Goal: Task Accomplishment & Management: Manage account settings

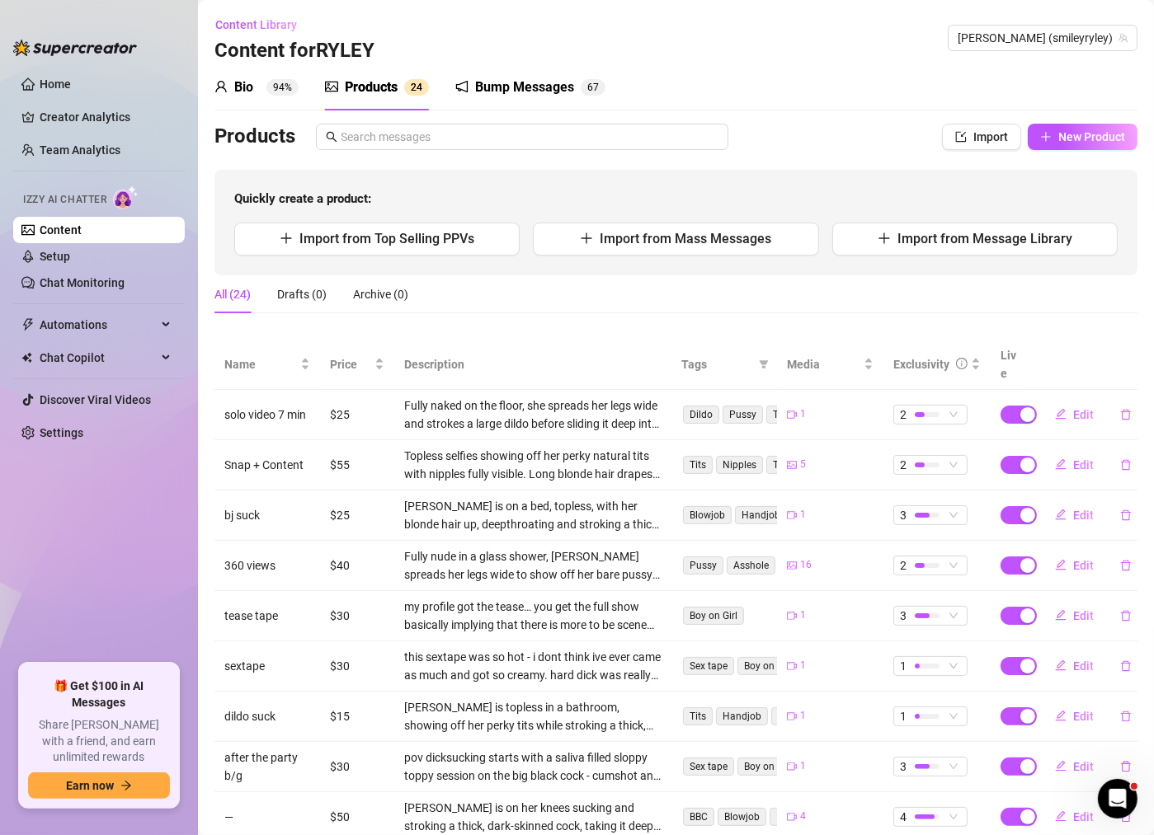
click at [516, 93] on div "Bump Messages" at bounding box center [524, 88] width 99 height 20
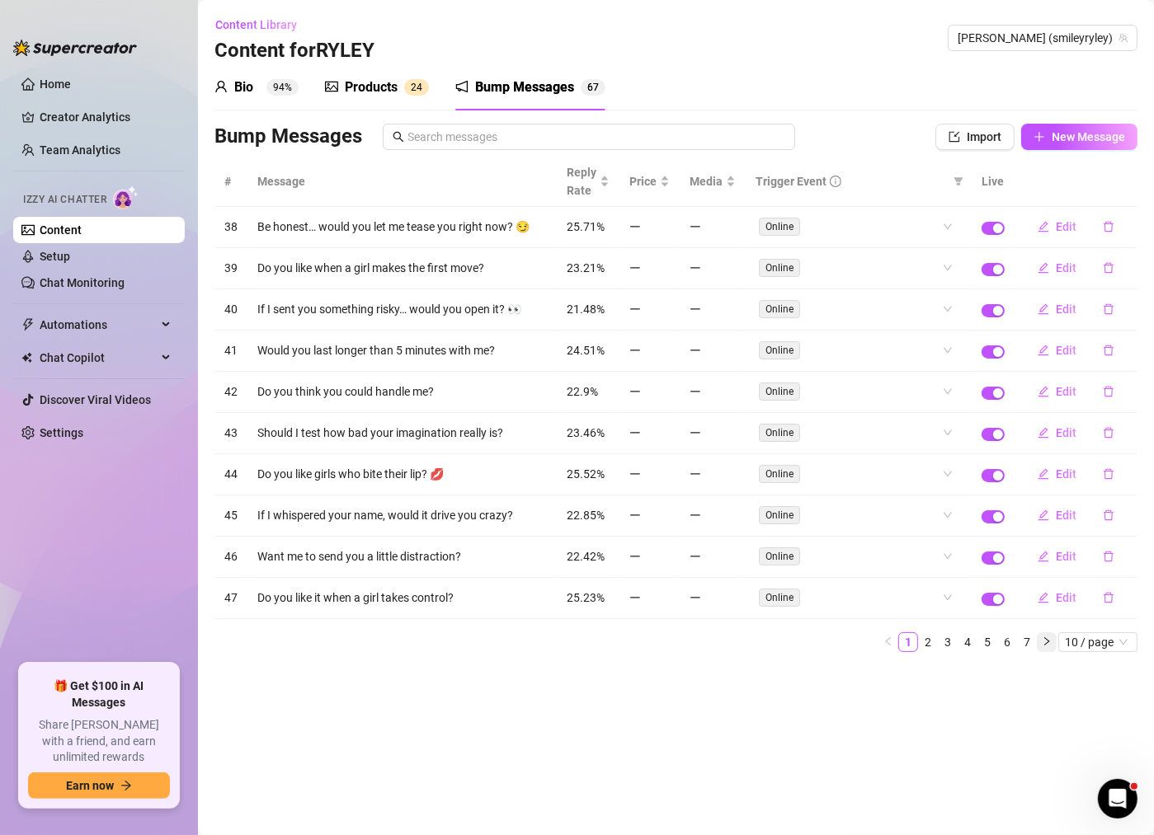
click at [1047, 637] on icon "right" at bounding box center [1047, 642] width 10 height 10
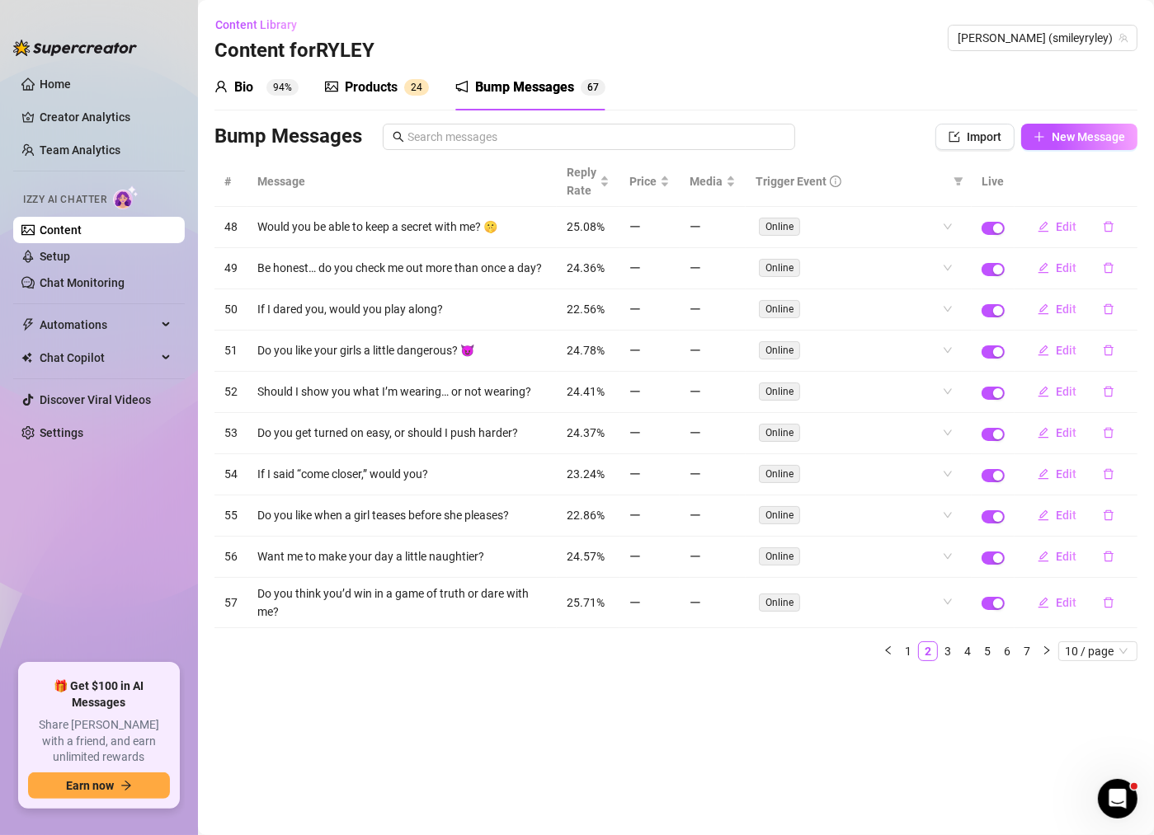
click at [1057, 642] on ul "1 2 3 4 5 6 7 10 / page" at bounding box center [675, 652] width 923 height 20
click at [1011, 642] on link "6" at bounding box center [1007, 651] width 18 height 18
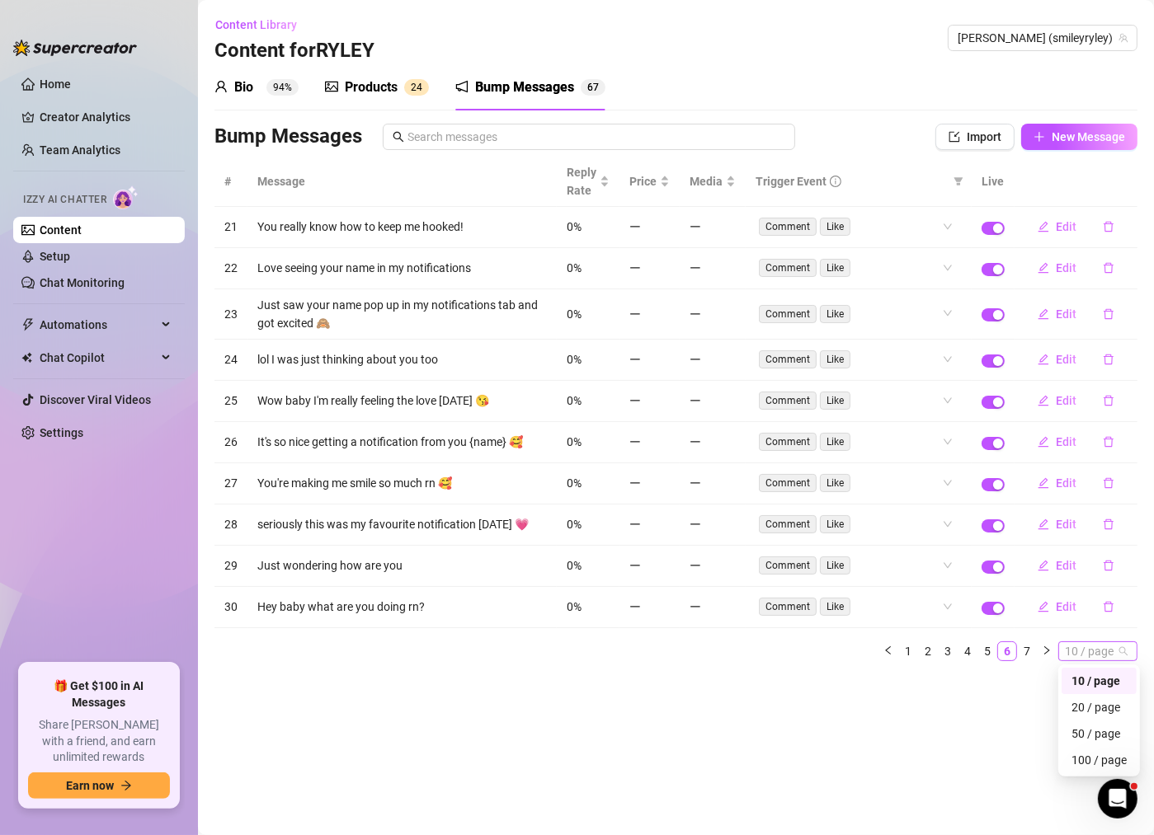
click at [1068, 642] on span "10 / page" at bounding box center [1098, 651] width 66 height 18
click at [1085, 699] on div "20 / page" at bounding box center [1098, 708] width 55 height 18
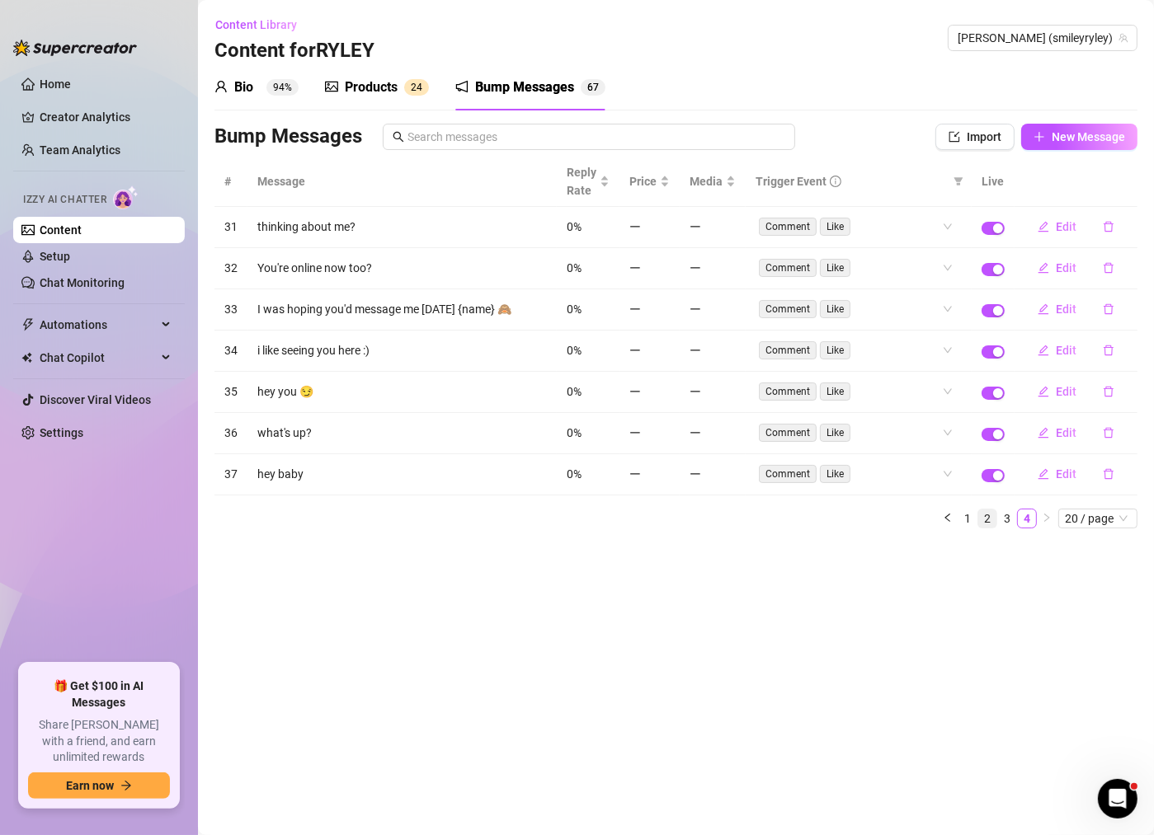
click at [995, 515] on link "2" at bounding box center [987, 519] width 18 height 18
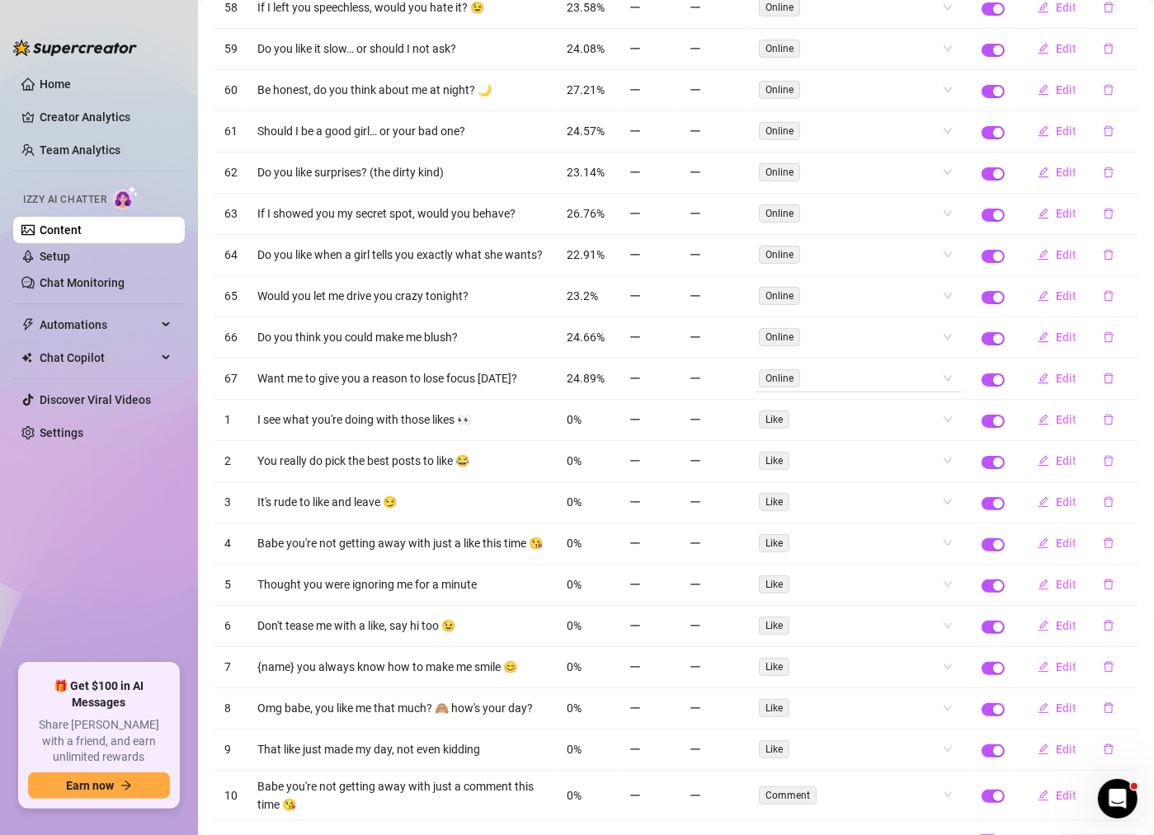
scroll to position [235, 0]
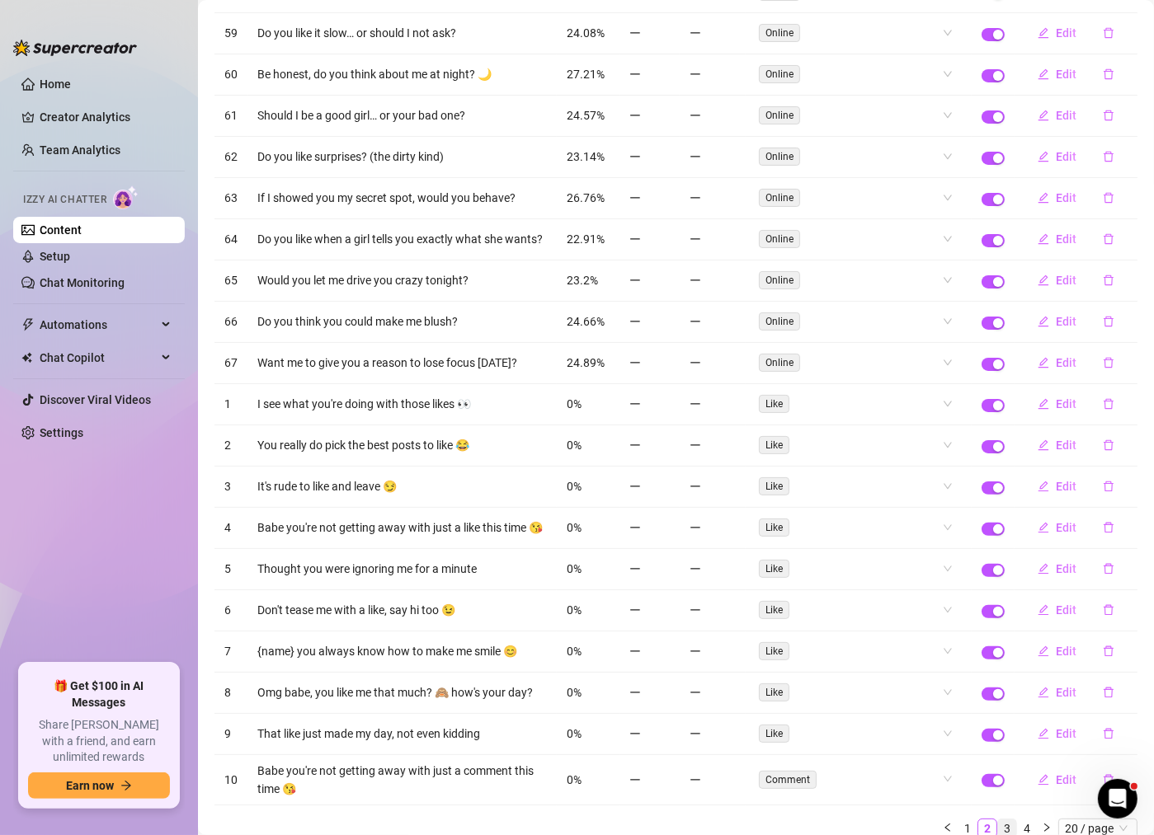
click at [1005, 820] on link "3" at bounding box center [1007, 829] width 18 height 18
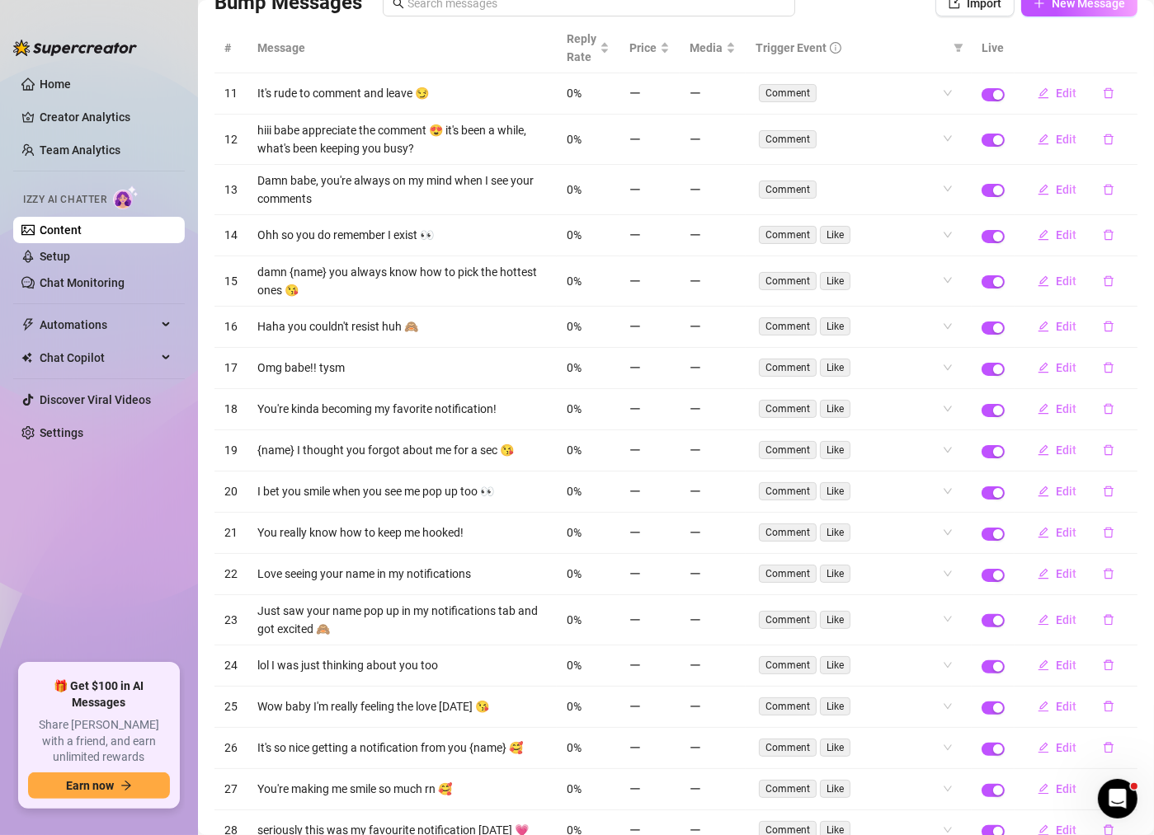
scroll to position [308, 0]
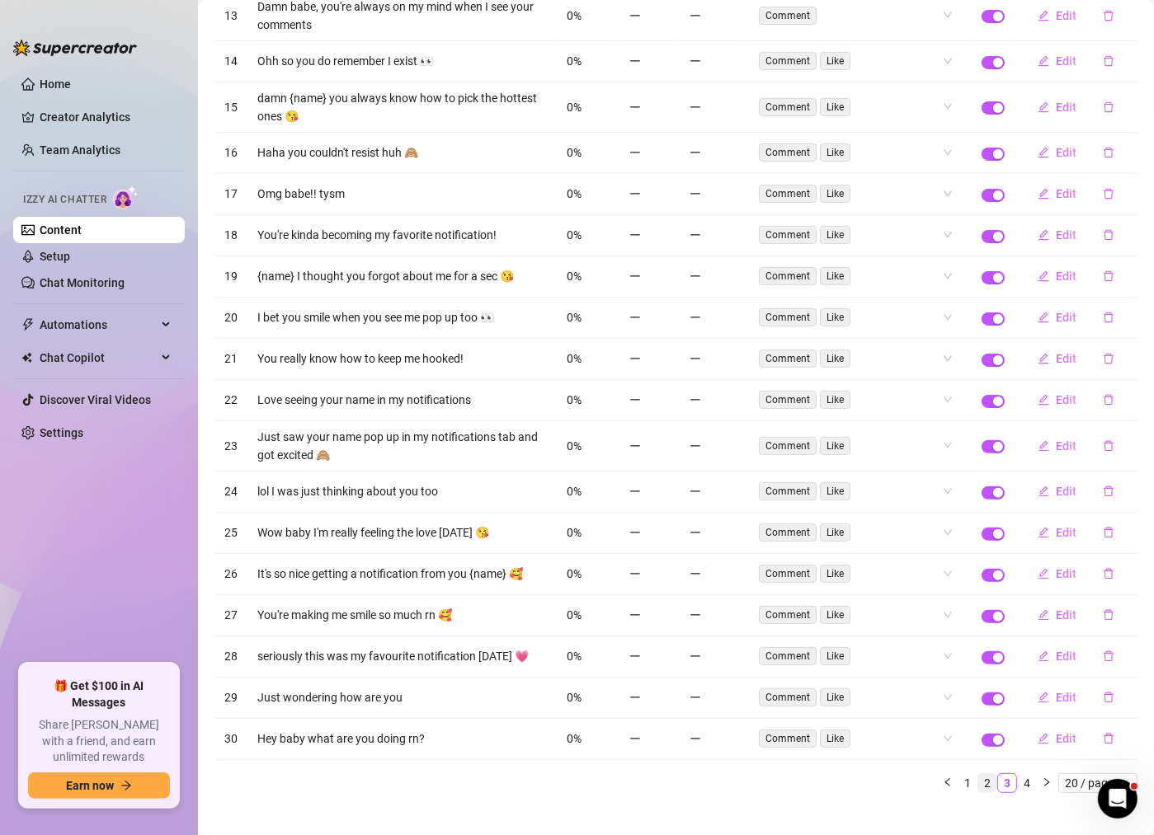
click at [987, 774] on link "2" at bounding box center [987, 783] width 18 height 18
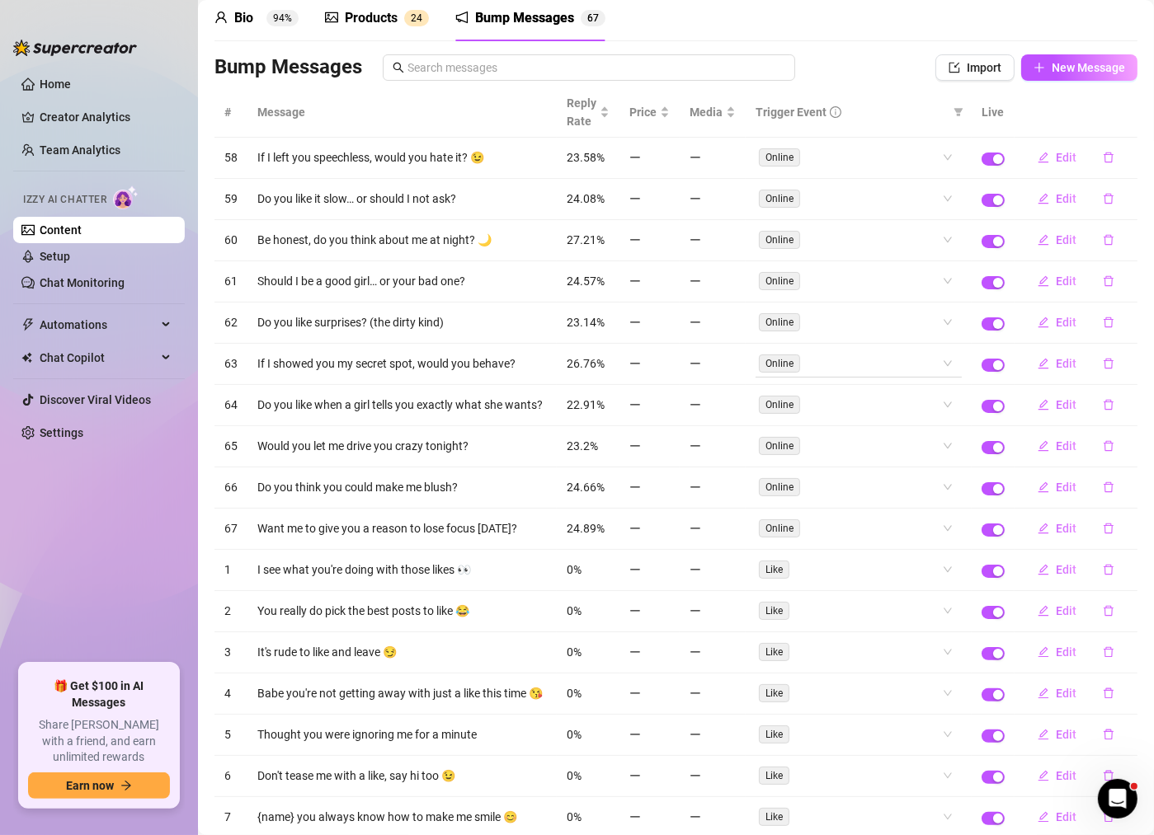
scroll to position [115, 0]
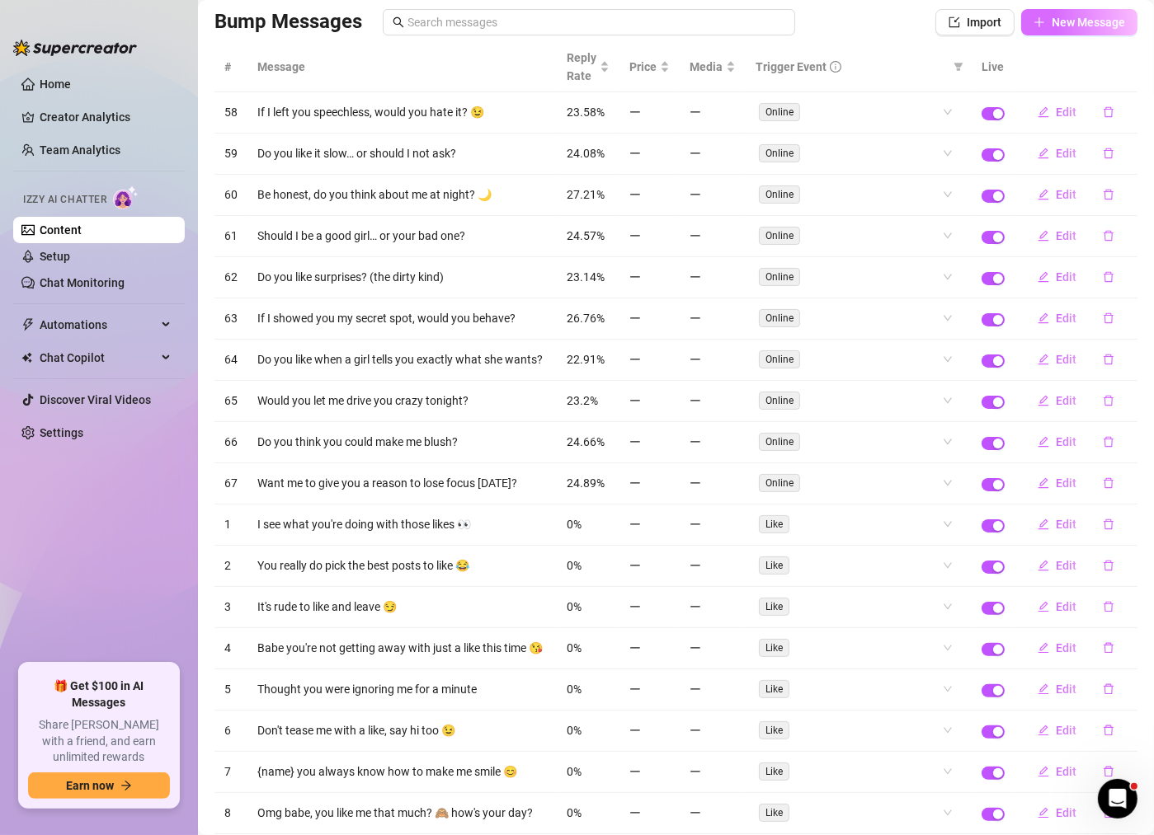
click at [1094, 30] on button "New Message" at bounding box center [1079, 22] width 116 height 26
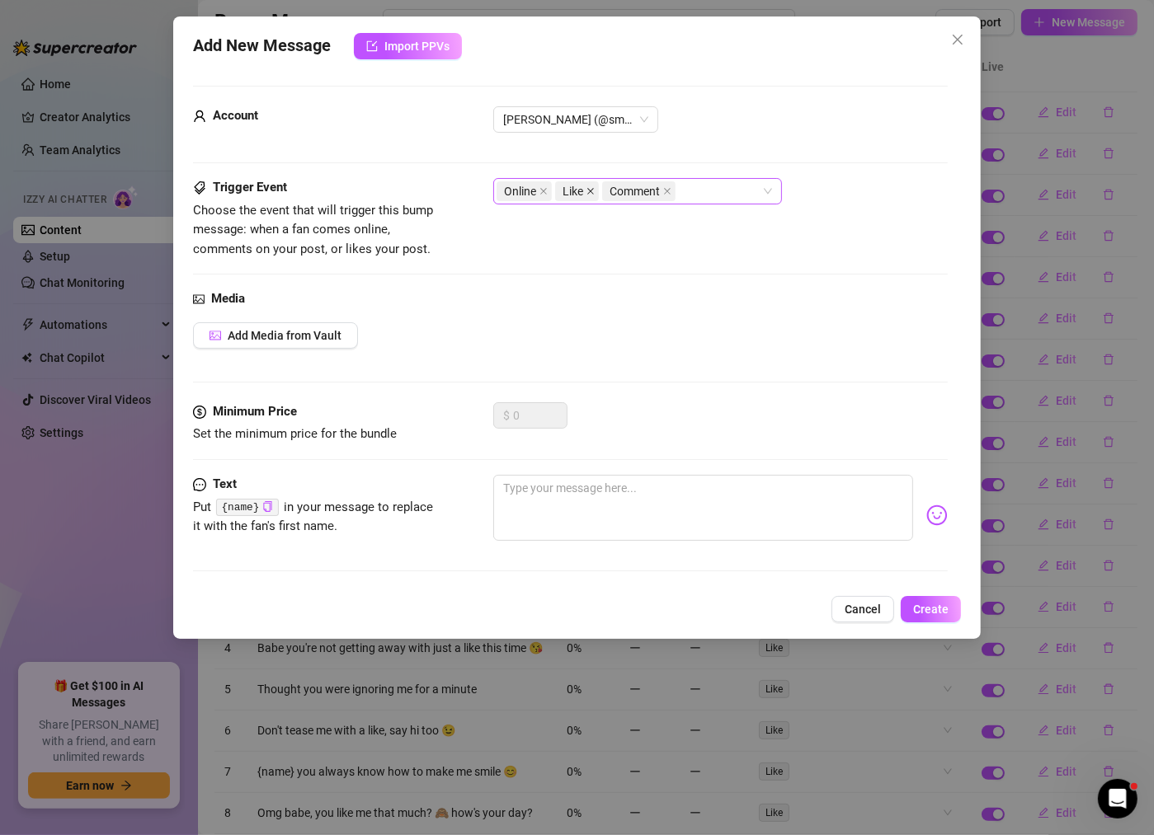
click at [586, 189] on icon "close" at bounding box center [590, 191] width 8 height 8
click at [962, 34] on icon "close" at bounding box center [957, 39] width 13 height 13
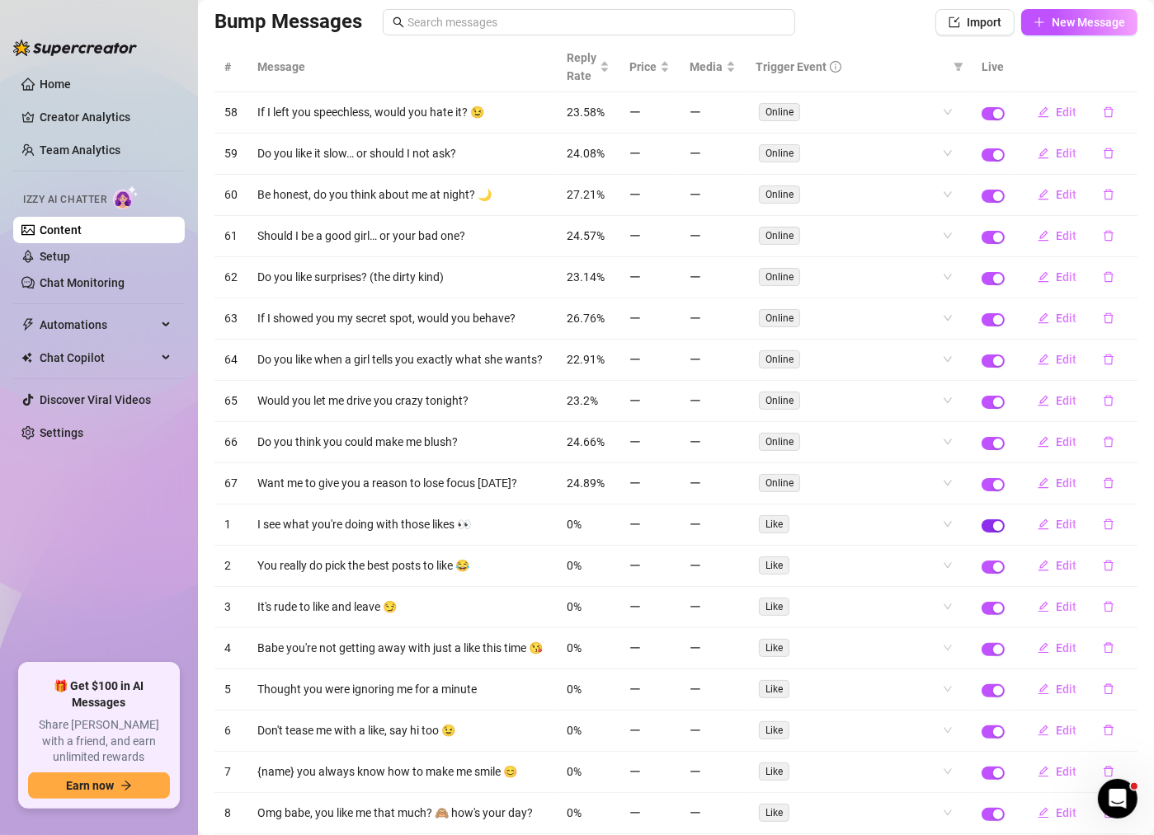
click at [993, 520] on button "button" at bounding box center [992, 526] width 23 height 13
click at [993, 521] on div "button" at bounding box center [988, 526] width 10 height 10
click at [1069, 518] on span "Edit" at bounding box center [1066, 524] width 21 height 13
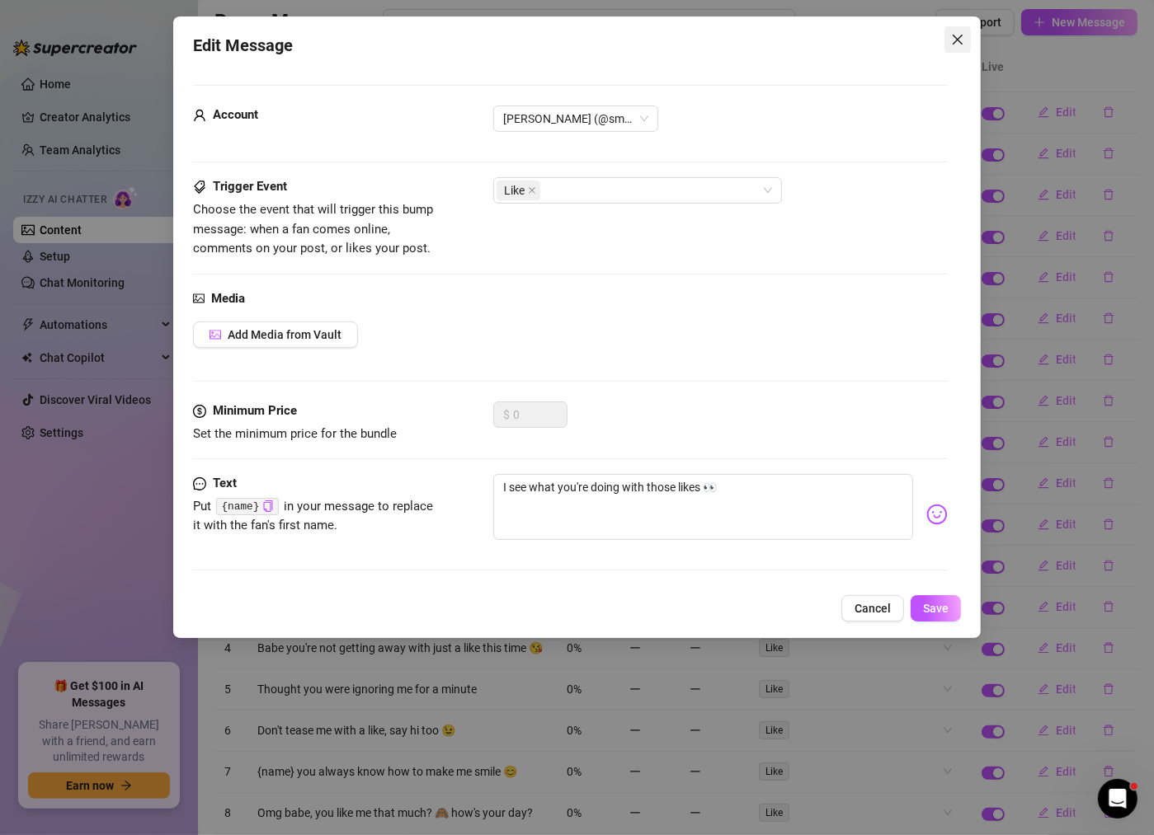
click at [956, 45] on icon "close" at bounding box center [957, 39] width 13 height 13
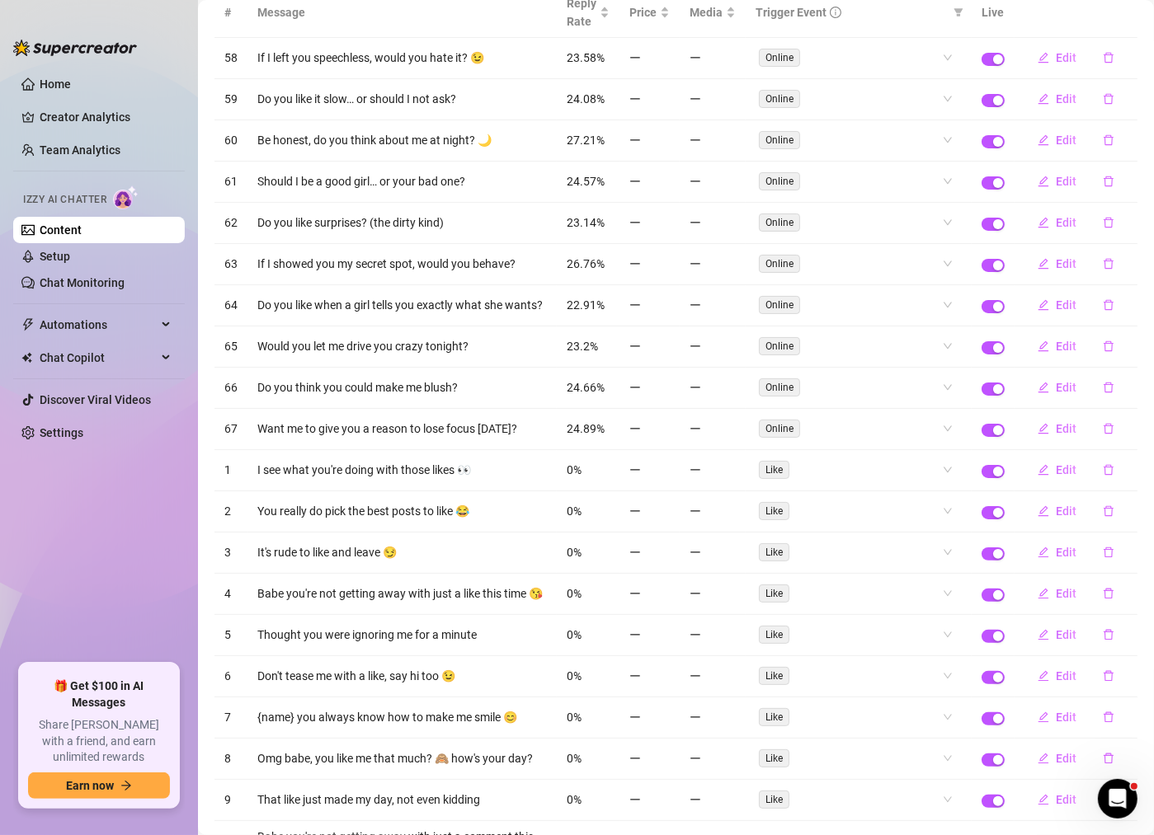
scroll to position [278, 0]
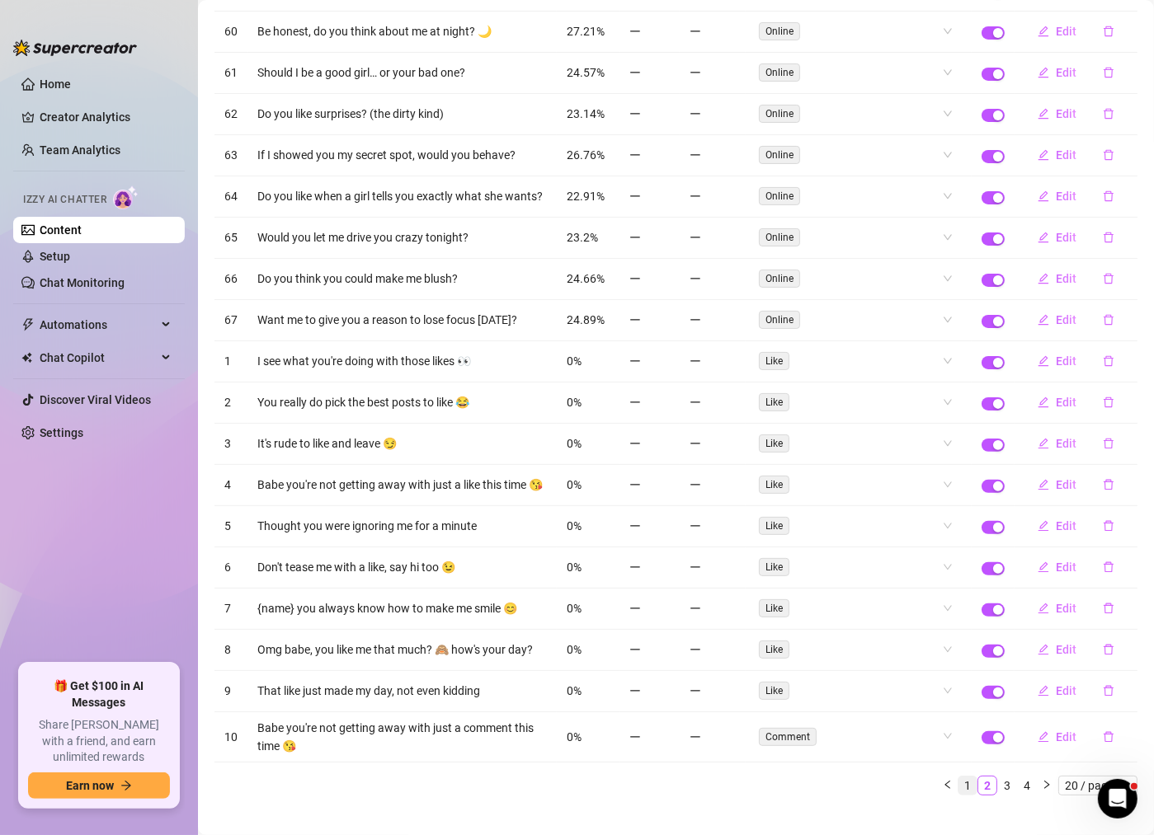
click at [969, 777] on link "1" at bounding box center [967, 786] width 18 height 18
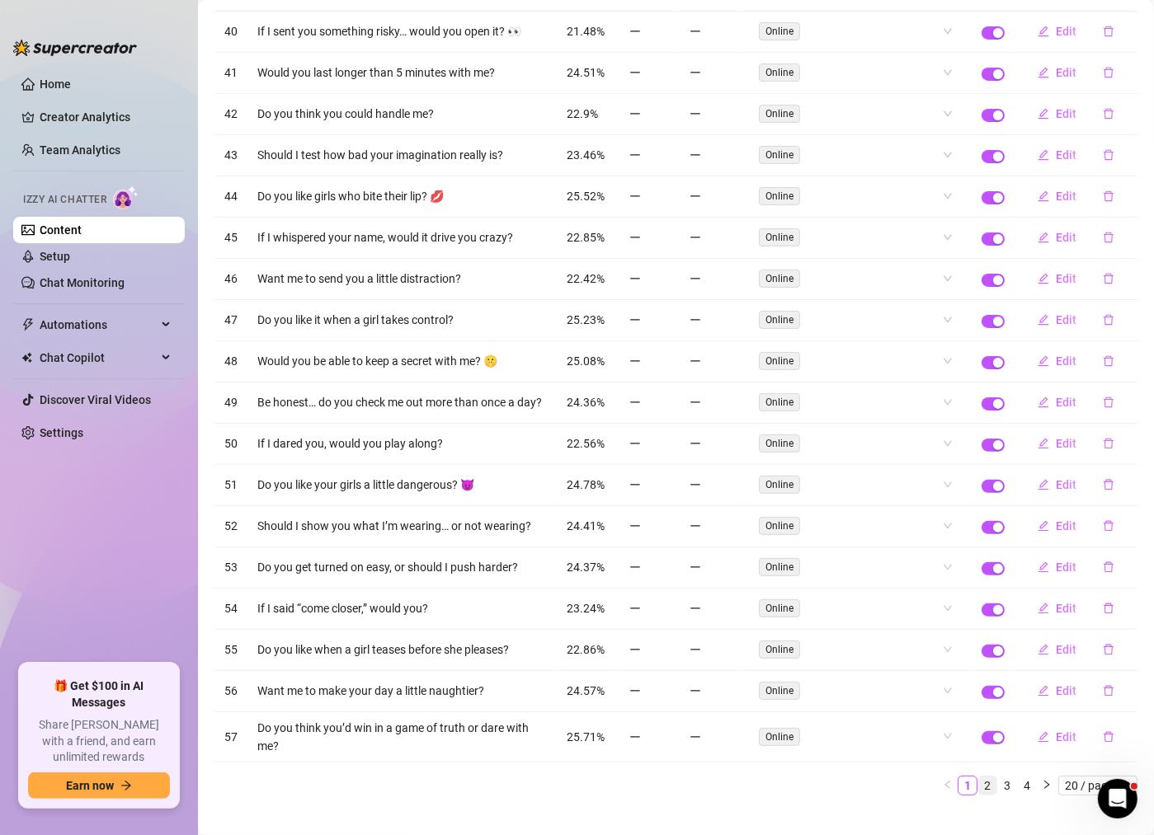
click at [987, 777] on link "2" at bounding box center [987, 786] width 18 height 18
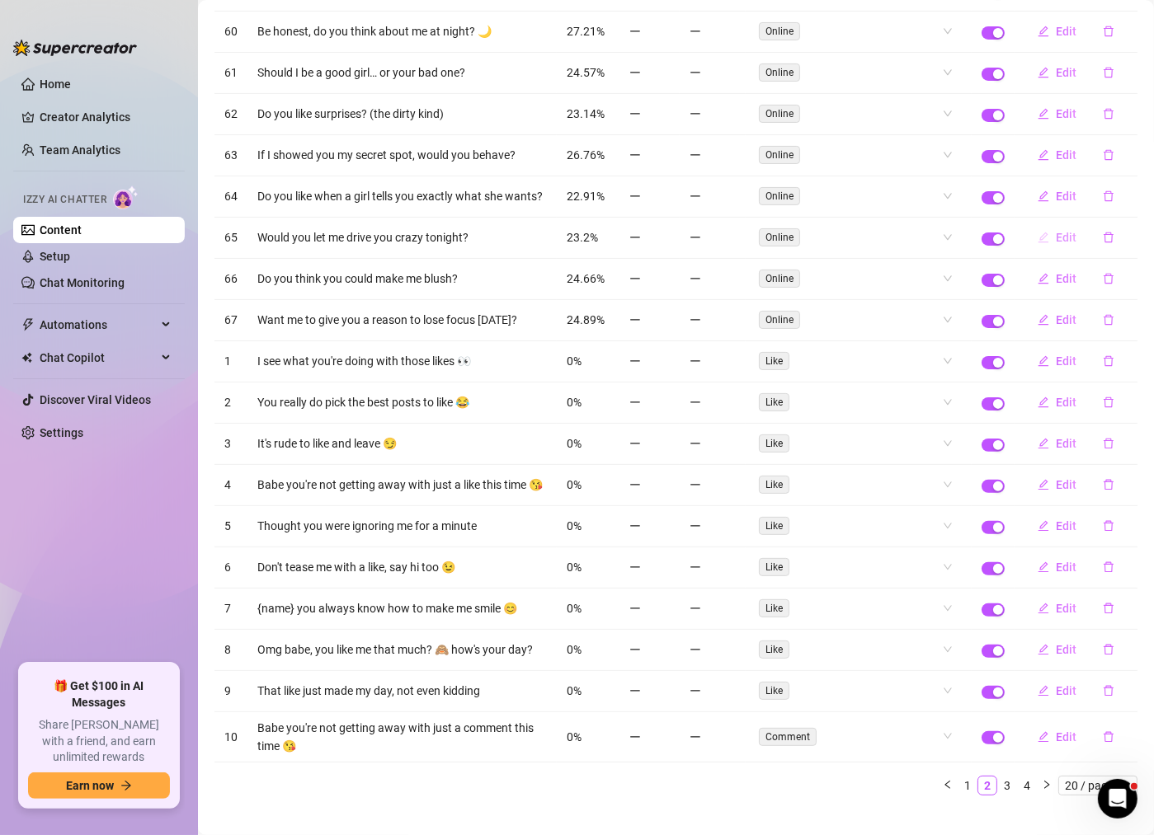
click at [1069, 231] on span "Edit" at bounding box center [1066, 237] width 21 height 13
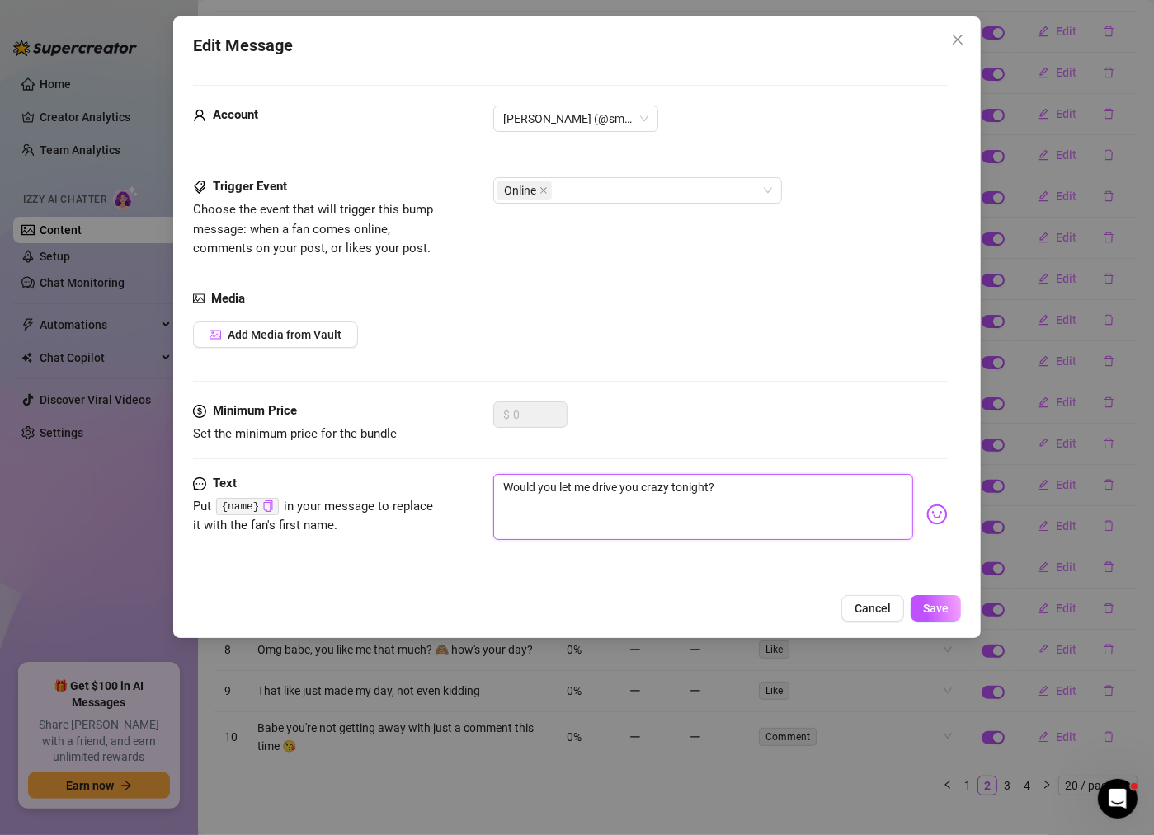
click at [710, 483] on textarea "Would you let me drive you crazy tonight?" at bounding box center [703, 507] width 420 height 66
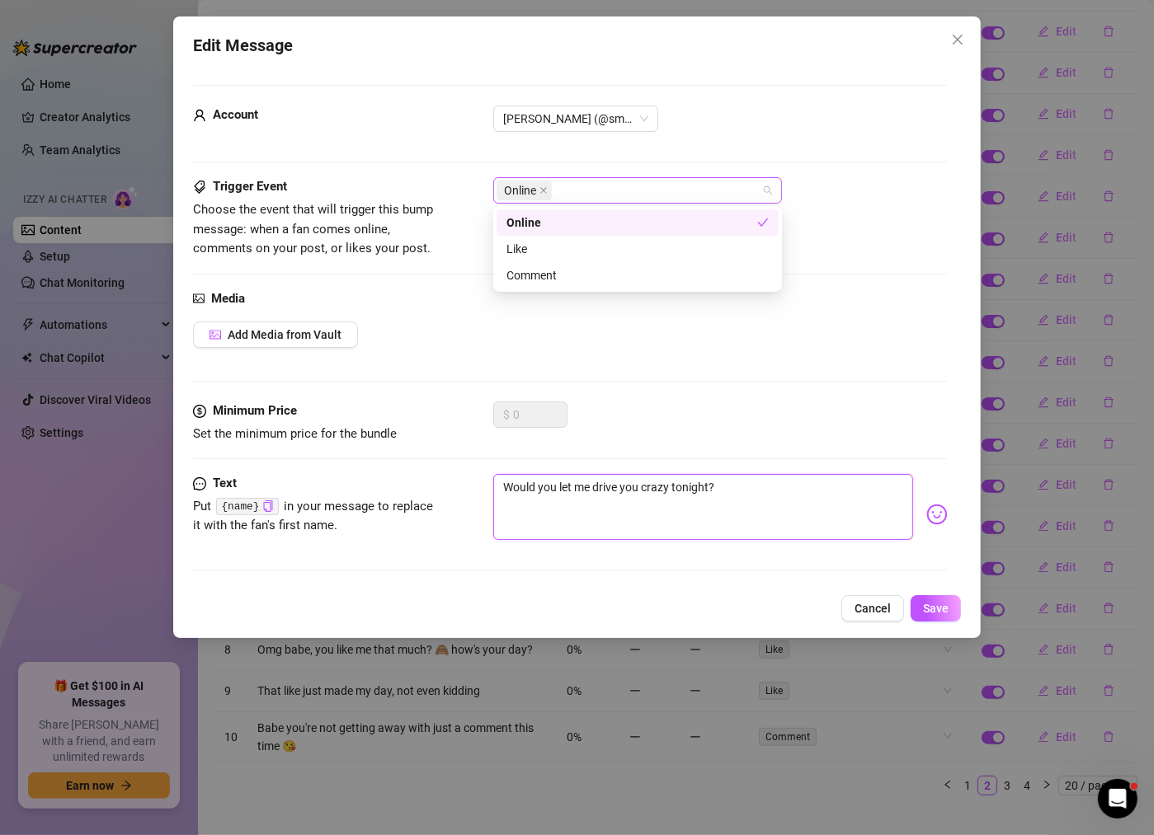
click at [600, 191] on div "Online" at bounding box center [628, 190] width 265 height 23
click at [706, 136] on div "Account RYLEY (@smileyryley)" at bounding box center [570, 126] width 755 height 41
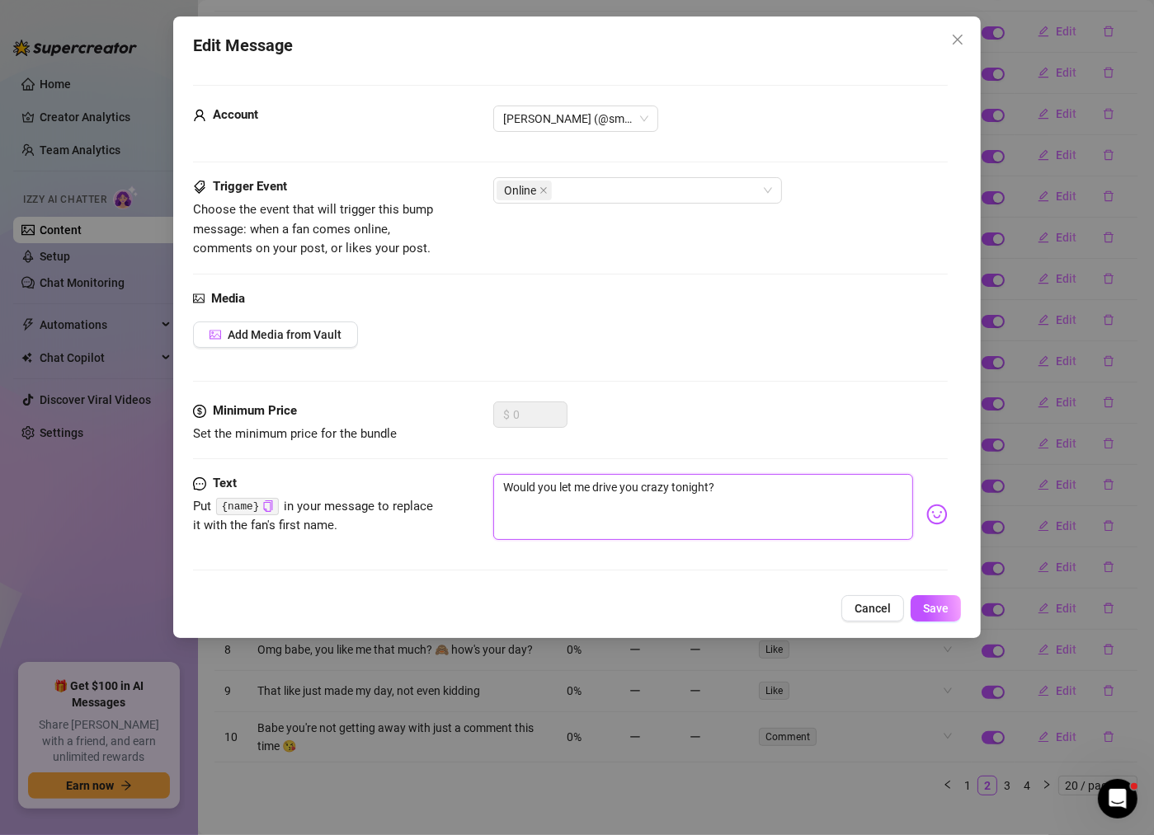
click at [708, 484] on textarea "Would you let me drive you crazy tonight?" at bounding box center [703, 507] width 420 height 66
click at [952, 41] on icon "close" at bounding box center [957, 39] width 13 height 13
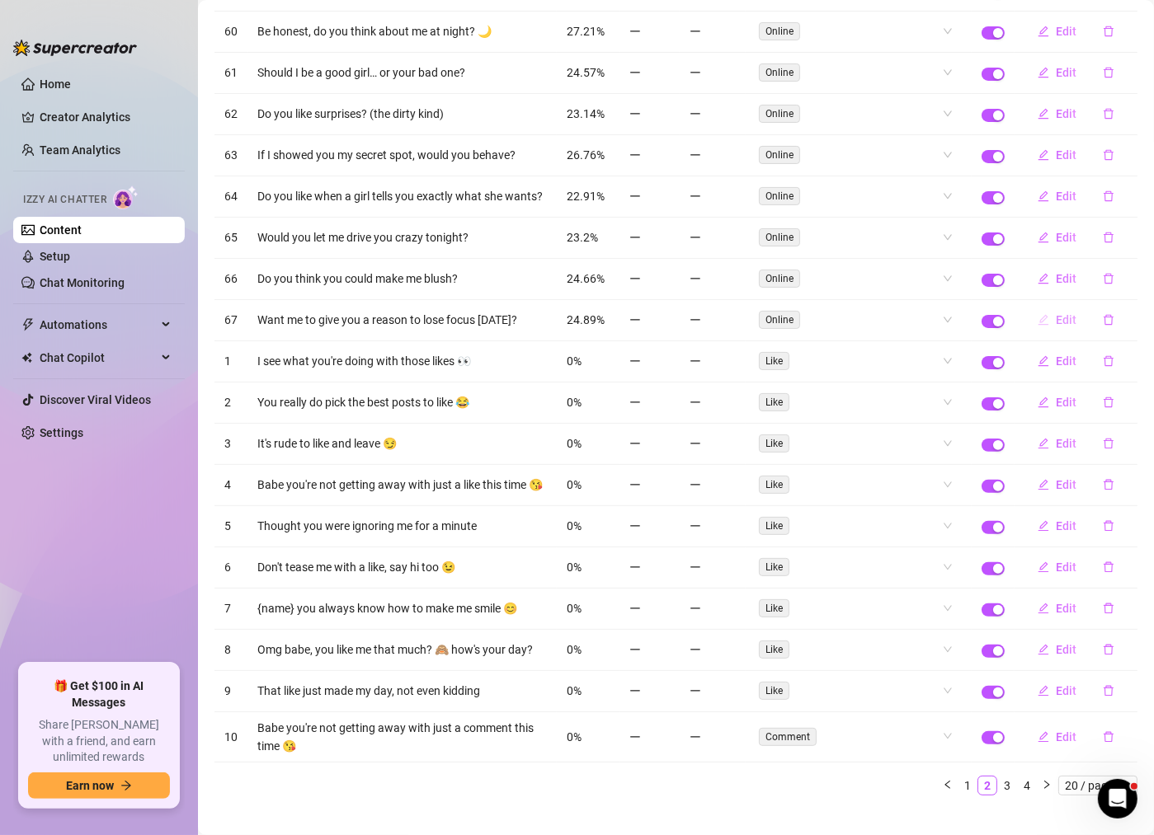
click at [1059, 313] on span "Edit" at bounding box center [1066, 319] width 21 height 13
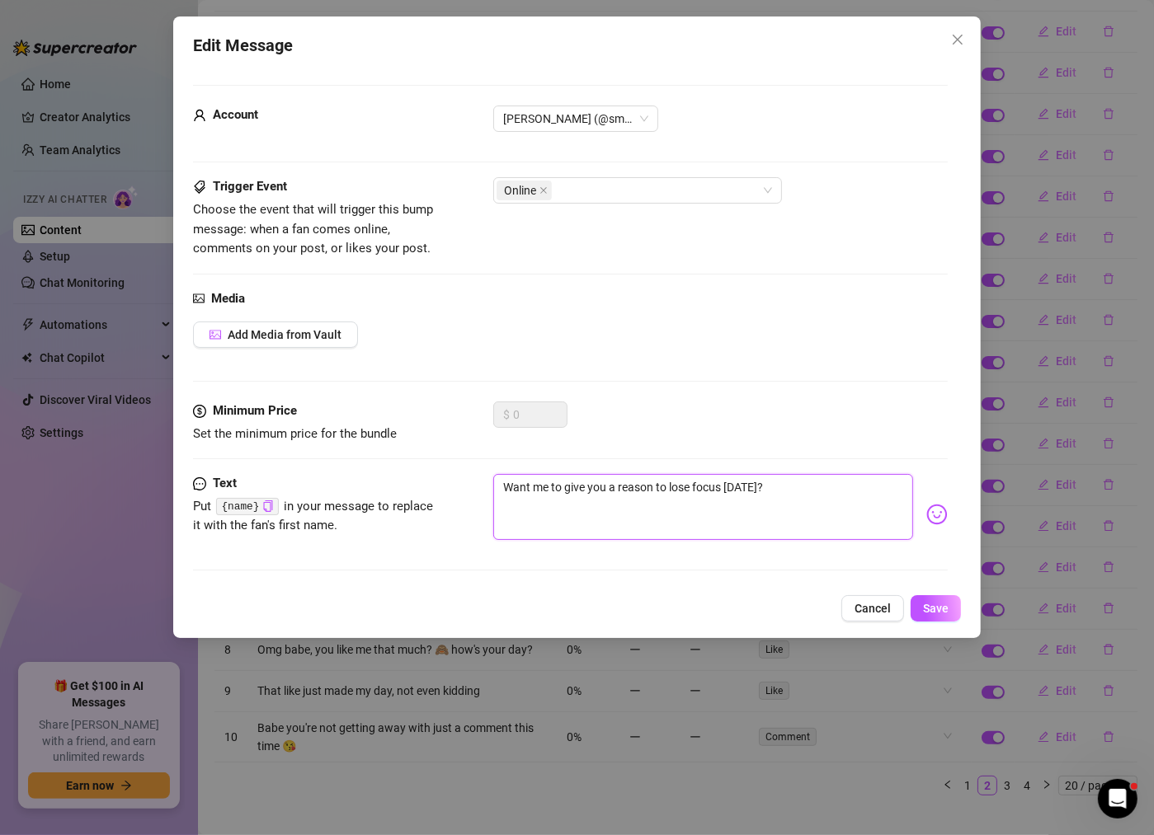
click at [755, 487] on textarea "Want me to give you a reason to lose focus [DATE]?" at bounding box center [703, 507] width 420 height 66
type textarea "Want me to give you a reason to lose focus toda?"
type textarea "Want me to give you a reason to lose focus [PERSON_NAME]?"
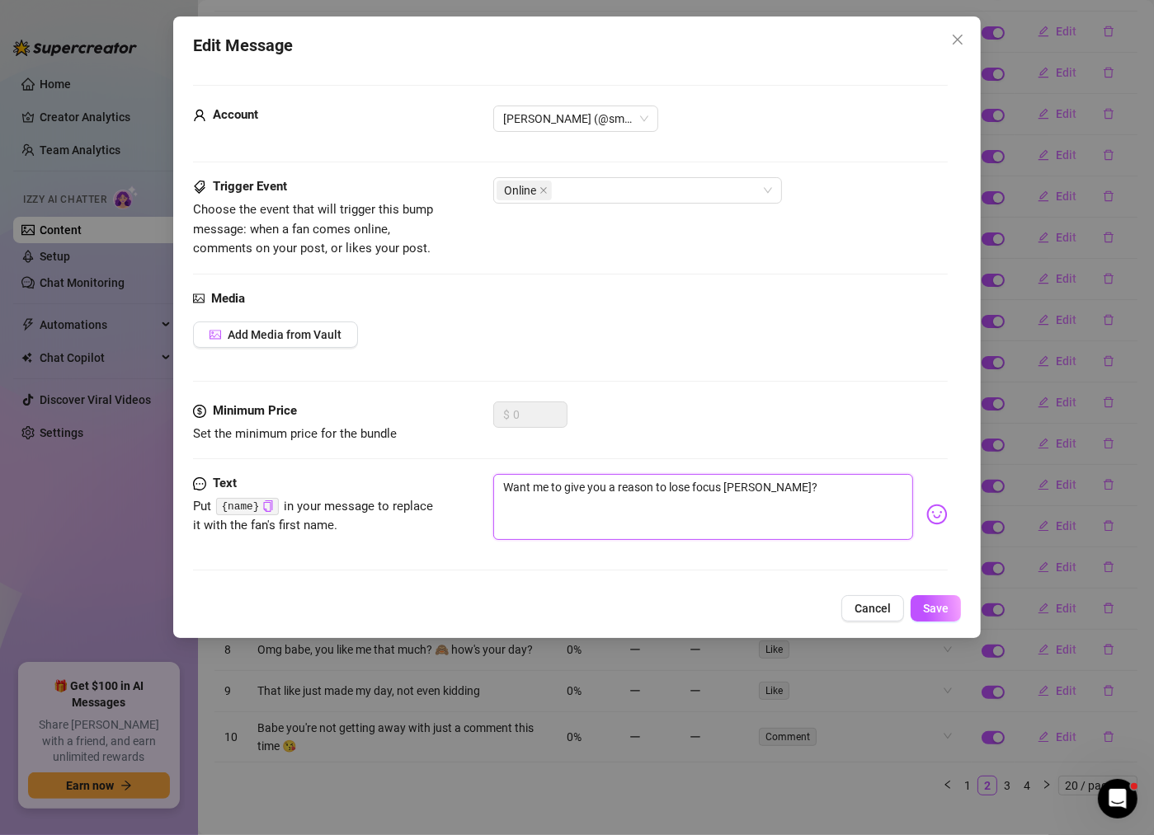
type textarea "Want me to give you a reason to lose focus to?"
type textarea "Want me to give you a reason to lose focus t?"
type textarea "Want me to give you a reason to lose focus ?"
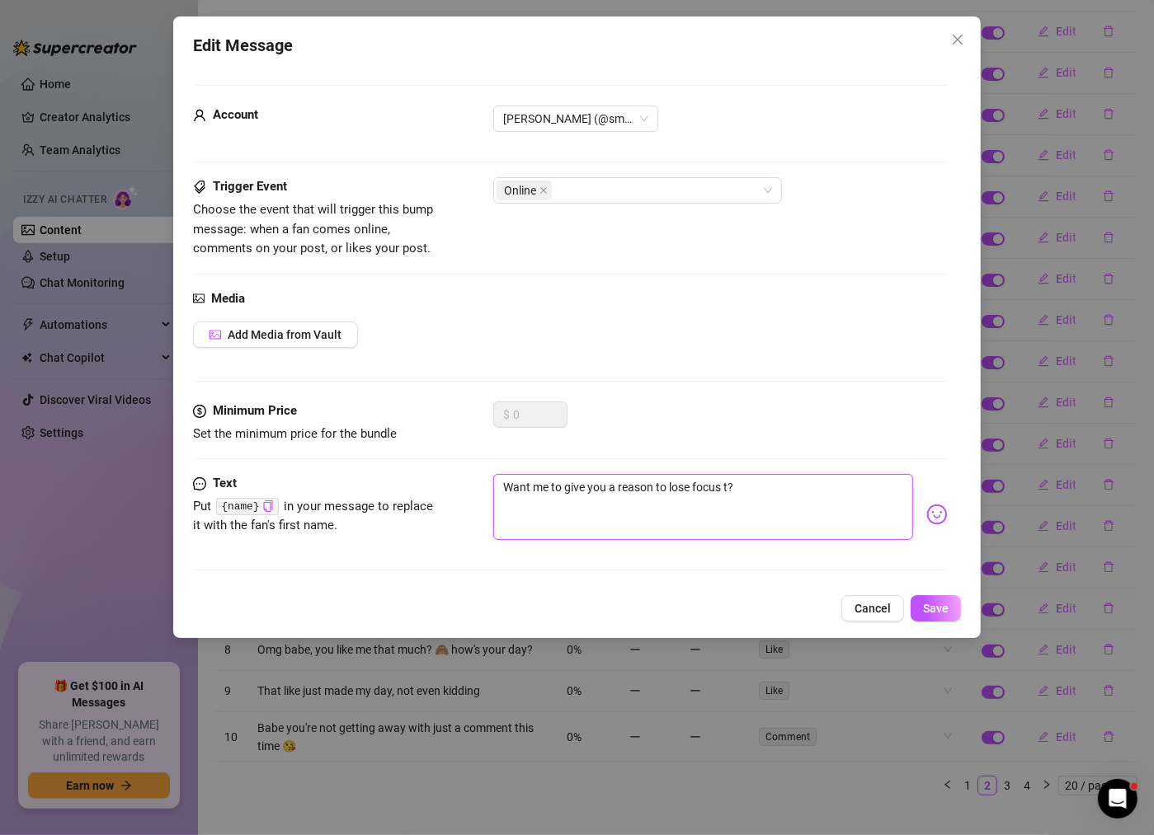
type textarea "Want me to give you a reason to lose focus ?"
type textarea "Want me to give you a reason to lose focus?"
drag, startPoint x: 548, startPoint y: 487, endPoint x: 402, endPoint y: 478, distance: 146.2
click at [402, 478] on div "Text Put {name} in your message to replace it with the fan's first name. Want m…" at bounding box center [570, 514] width 755 height 81
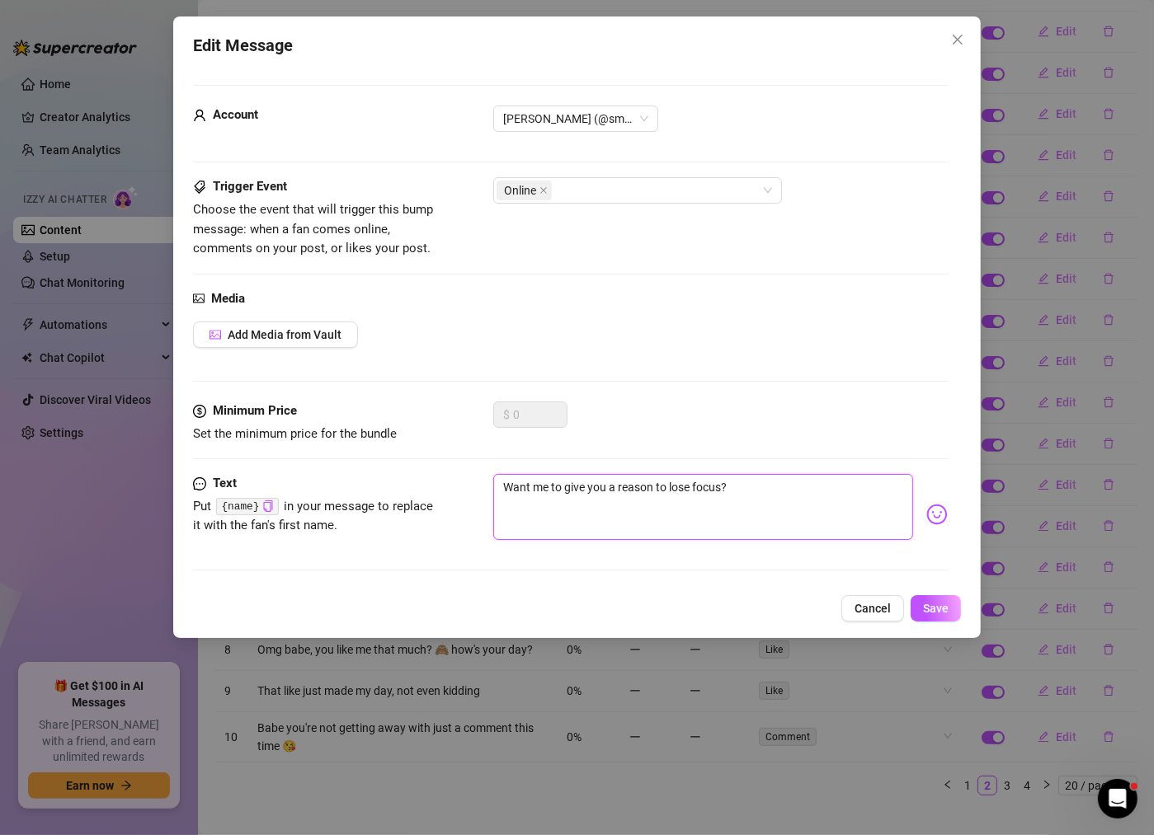
drag, startPoint x: 562, startPoint y: 486, endPoint x: 379, endPoint y: 478, distance: 183.3
click at [379, 478] on div "Text Put {name} in your message to replace it with the fan's first name. Want m…" at bounding box center [570, 514] width 755 height 81
type textarea "c give you a reason to lose focus?"
type textarea "ca give you a reason to lose focus?"
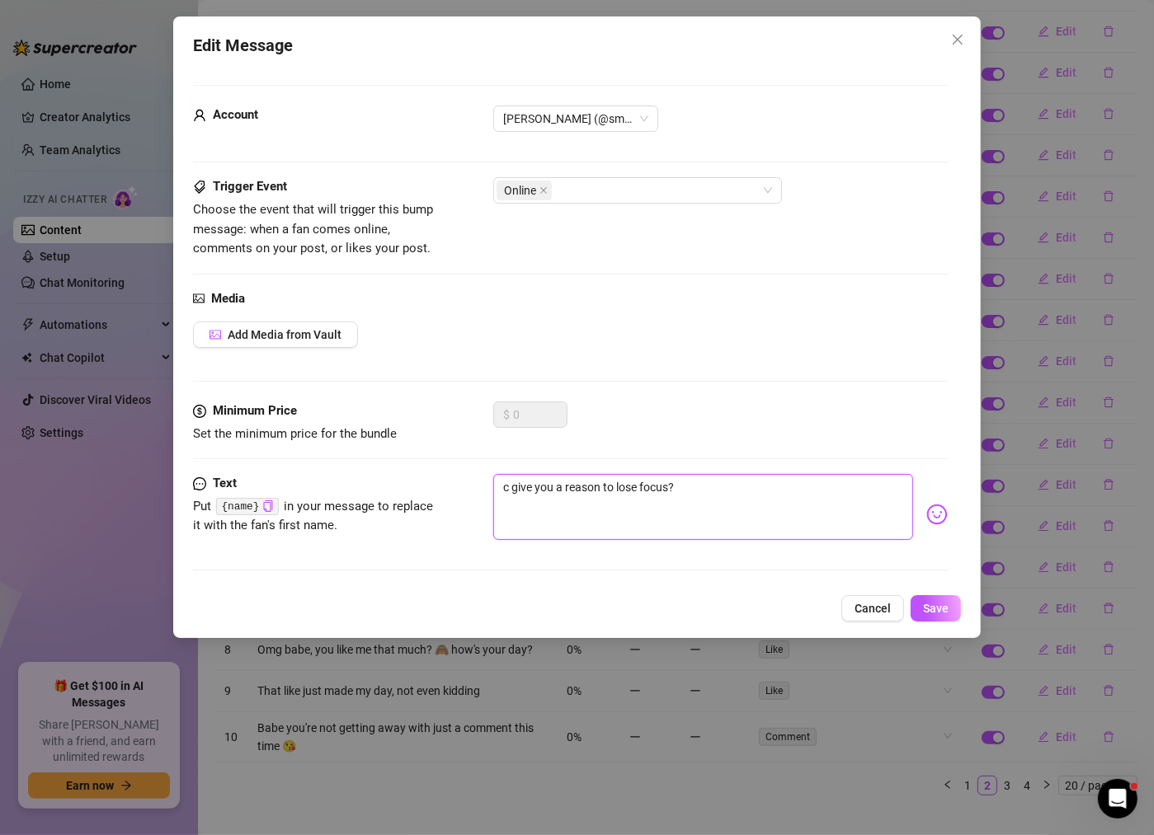
type textarea "ca give you a reason to lose focus?"
type textarea "can give you a reason to lose focus?"
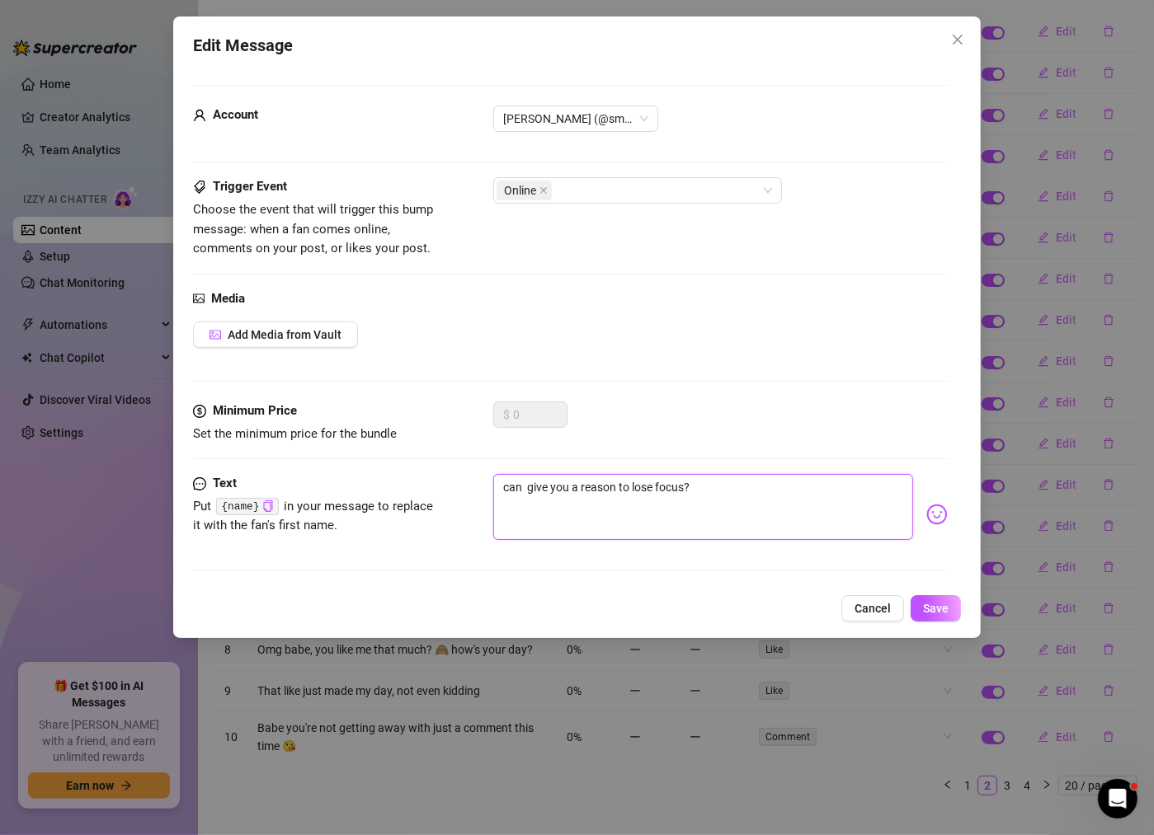
type textarea "can I give you a reason to lose focus?"
click at [949, 602] on button "Save" at bounding box center [935, 608] width 50 height 26
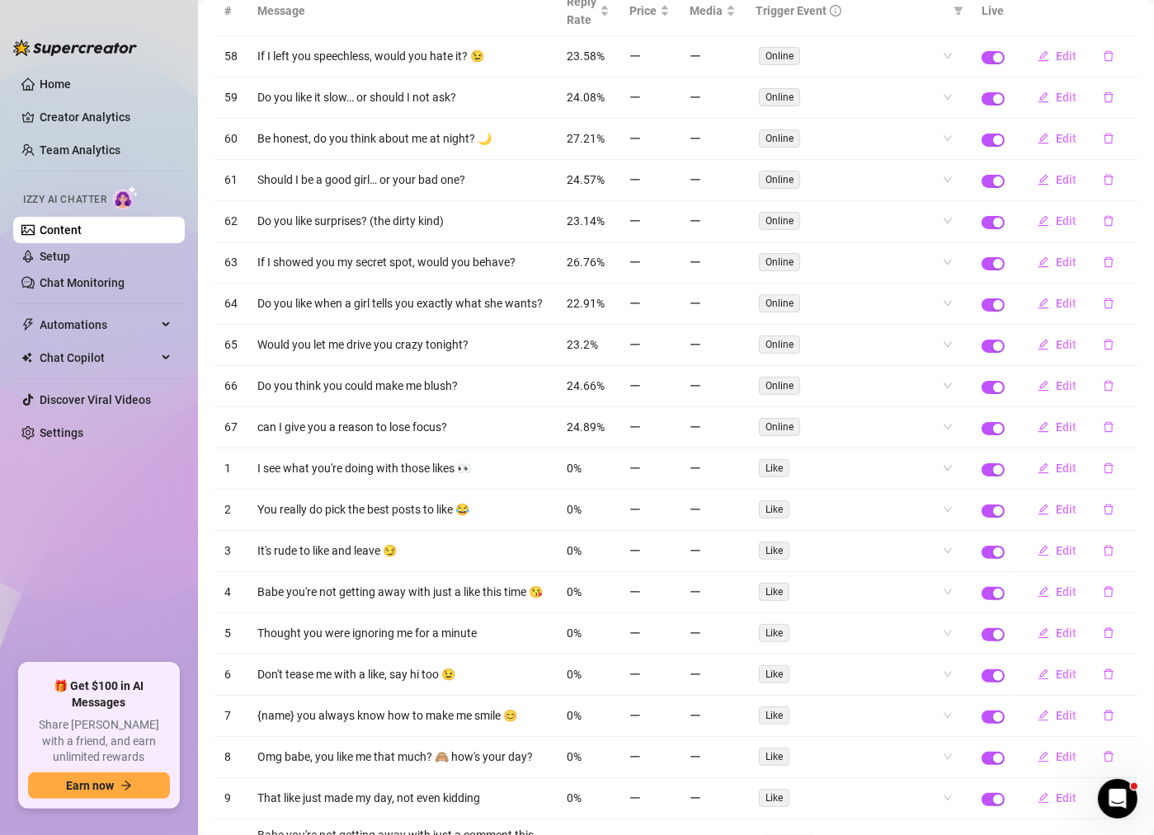
scroll to position [153, 0]
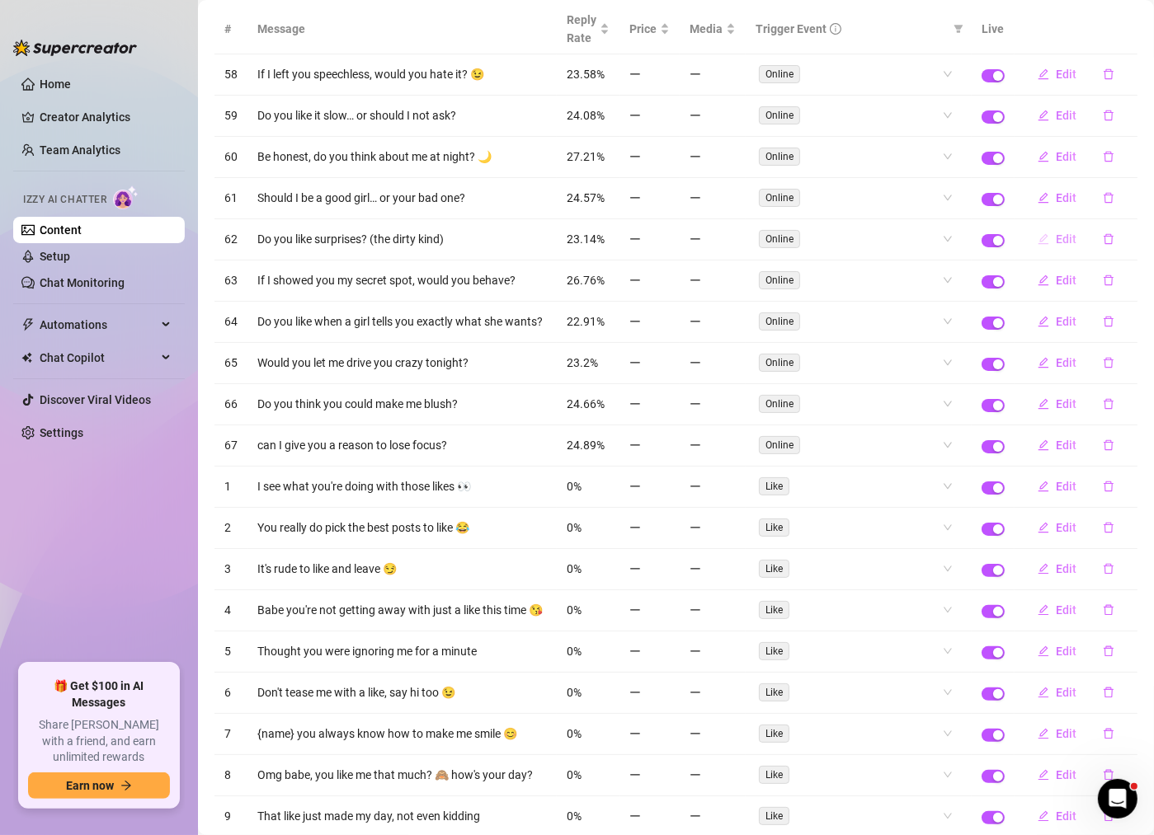
click at [1061, 233] on span "Edit" at bounding box center [1066, 239] width 21 height 13
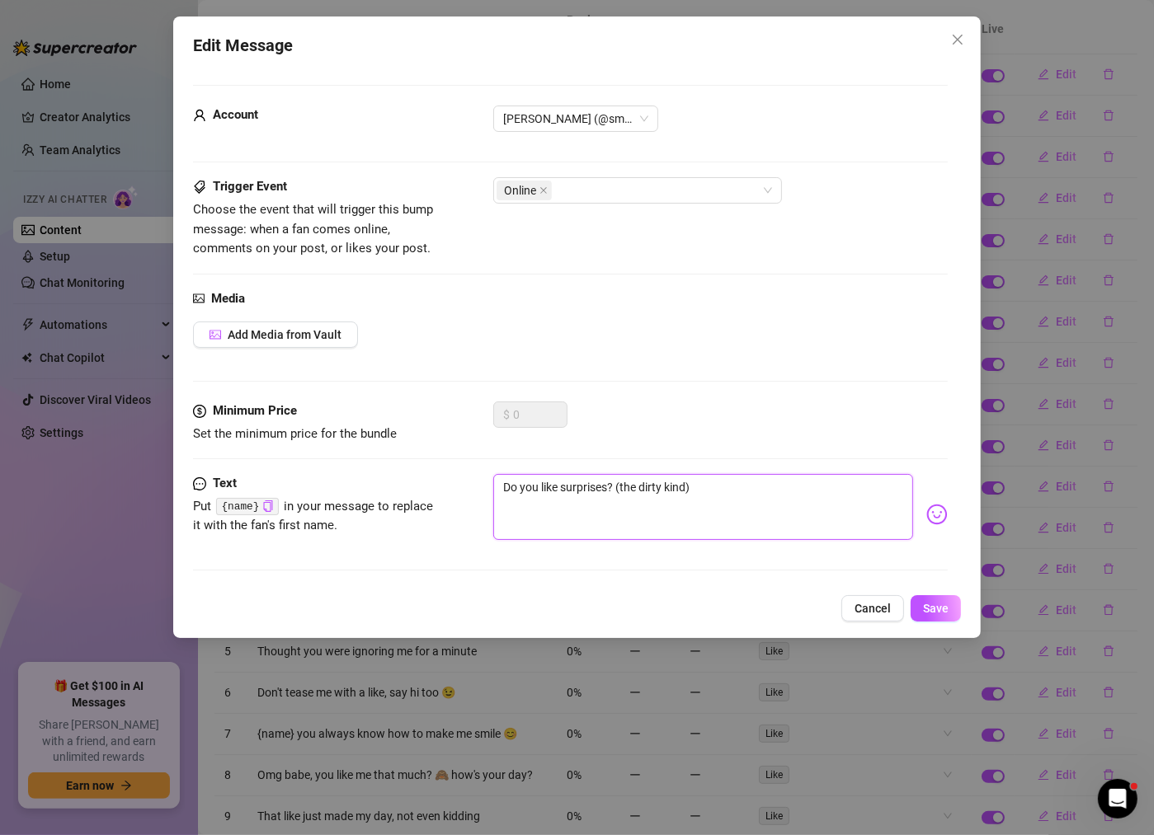
drag, startPoint x: 714, startPoint y: 486, endPoint x: 615, endPoint y: 492, distance: 99.1
click at [615, 492] on textarea "Do you like surprises? (the dirty kind)" at bounding box center [703, 507] width 420 height 66
type textarea "Do you like surprises?"
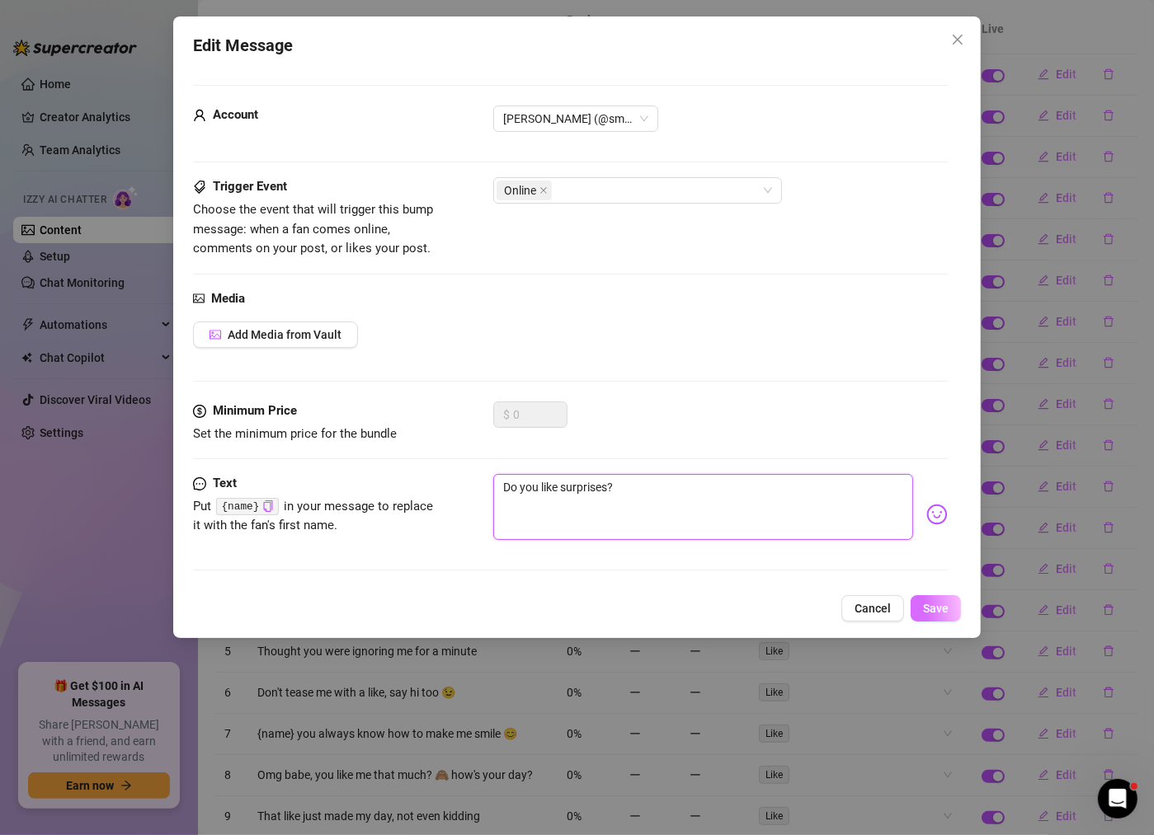
type textarea "Do you like surprises?"
click at [939, 603] on span "Save" at bounding box center [936, 608] width 26 height 13
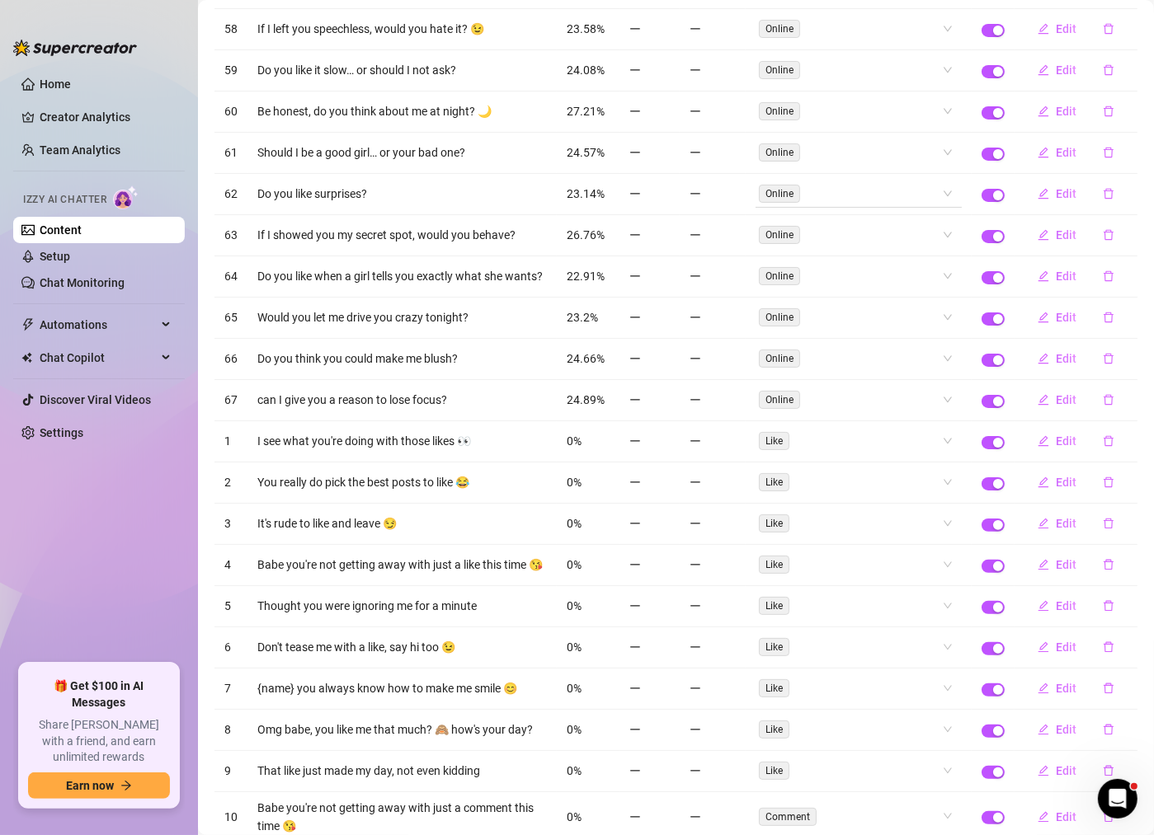
scroll to position [278, 0]
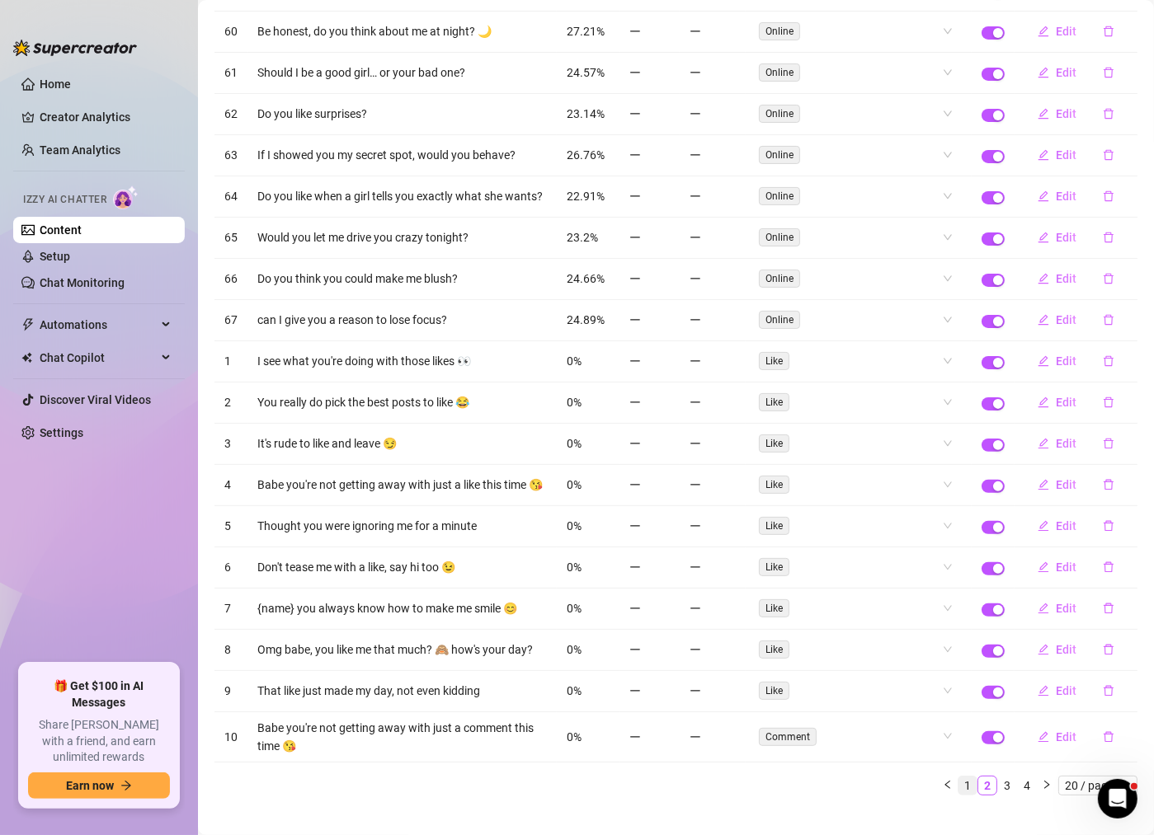
click at [973, 777] on link "1" at bounding box center [967, 786] width 18 height 18
